Goal: Use online tool/utility: Utilize a website feature to perform a specific function

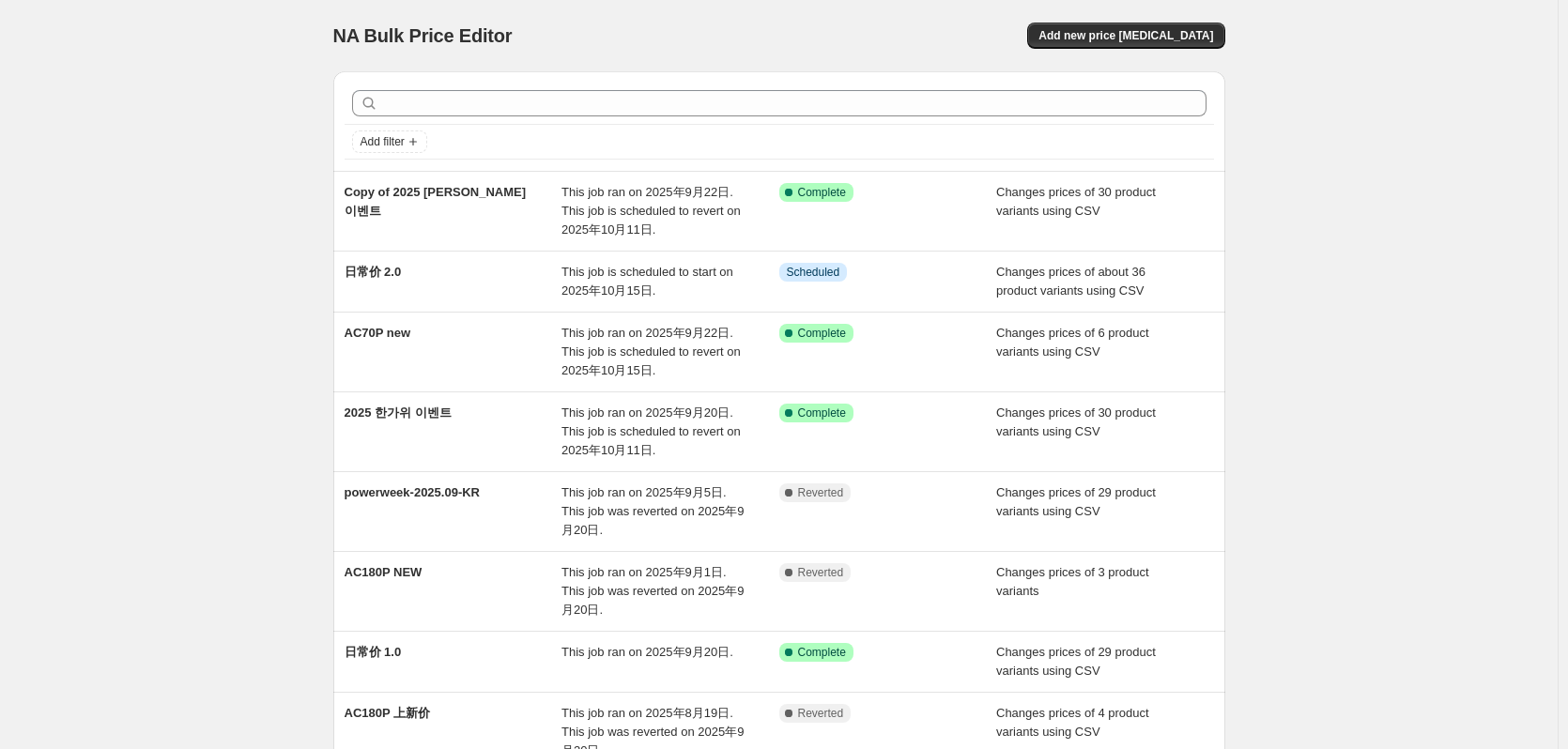
click at [1340, 383] on div "NA Bulk Price Editor. This page is ready NA Bulk Price Editor Add new price [ME…" at bounding box center [778, 558] width 1558 height 1118
click at [1380, 314] on div "NA Bulk Price Editor. This page is ready NA Bulk Price Editor Add new price [ME…" at bounding box center [778, 558] width 1558 height 1118
click at [1380, 296] on div "NA Bulk Price Editor. This page is ready NA Bulk Price Editor Add new price [ME…" at bounding box center [778, 558] width 1558 height 1118
click at [239, 176] on div "NA Bulk Price Editor. This page is ready NA Bulk Price Editor Add new price [ME…" at bounding box center [778, 558] width 1558 height 1118
click at [173, 162] on div "NA Bulk Price Editor. This page is ready NA Bulk Price Editor Add new price [ME…" at bounding box center [778, 558] width 1558 height 1118
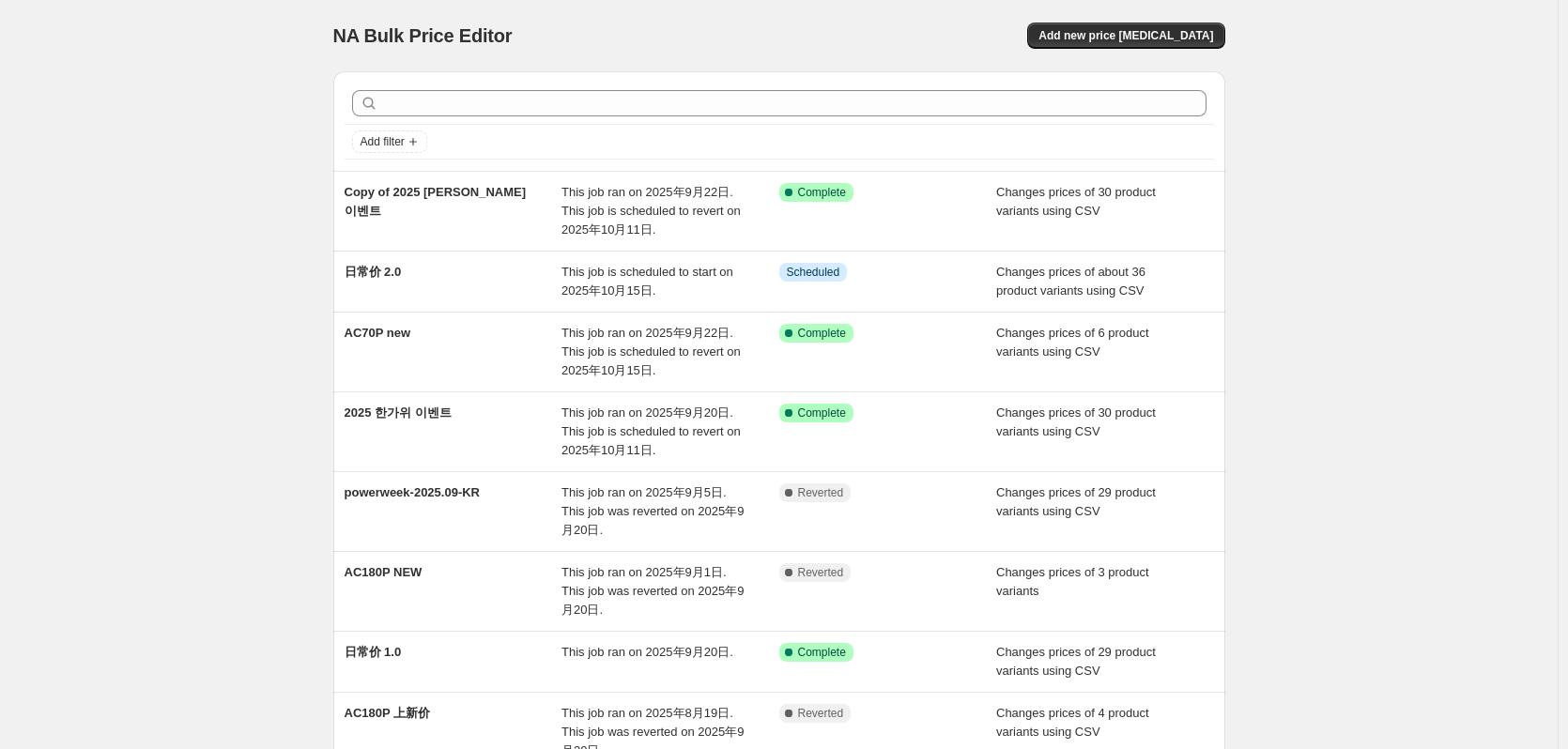
click at [189, 55] on div "NA Bulk Price Editor. This page is ready NA Bulk Price Editor Add new price [ME…" at bounding box center [778, 558] width 1558 height 1118
